Goal: Complete application form

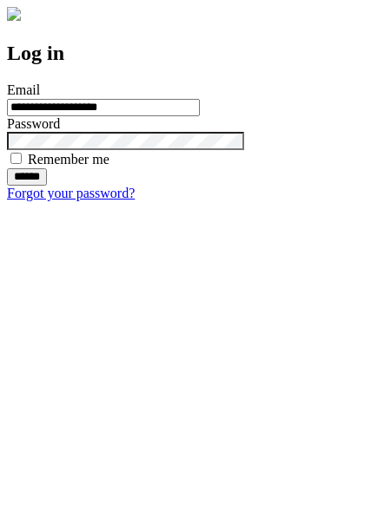
type input "**********"
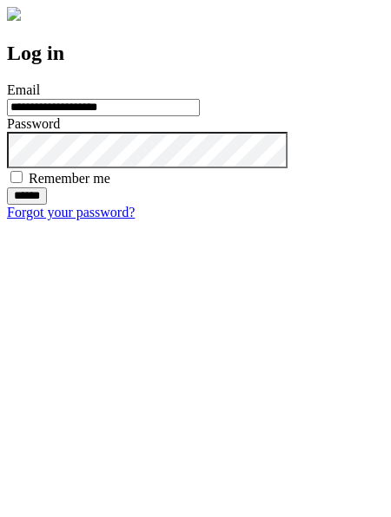
click at [47, 205] on input "******" at bounding box center [27, 195] width 40 height 17
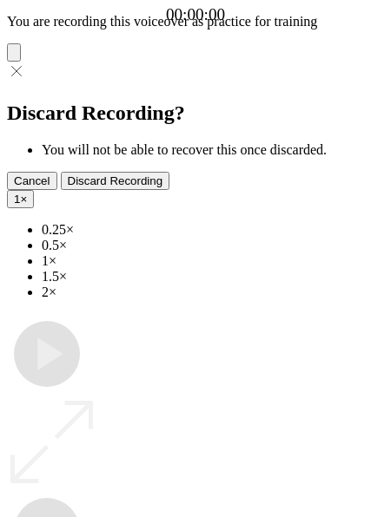
type input "**********"
